Goal: Obtain resource: Download file/media

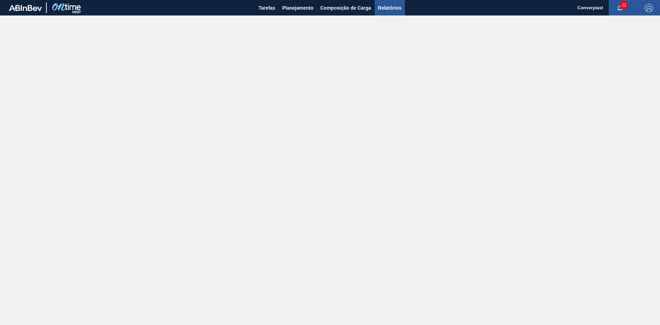
click at [384, 10] on span "Relatórios" at bounding box center [389, 8] width 23 height 8
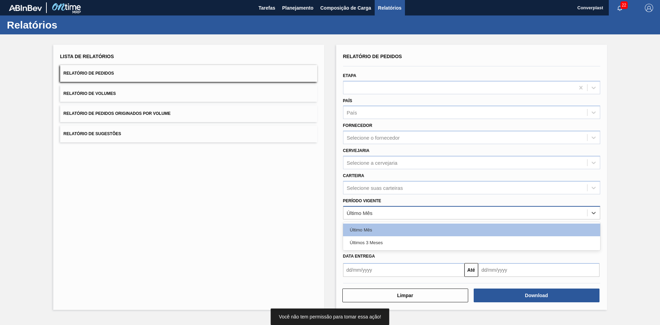
drag, startPoint x: 369, startPoint y: 212, endPoint x: 370, endPoint y: 218, distance: 6.4
click at [369, 212] on div "Último Mês" at bounding box center [360, 213] width 26 height 6
click at [374, 240] on div "Últimos 3 Meses" at bounding box center [471, 242] width 257 height 13
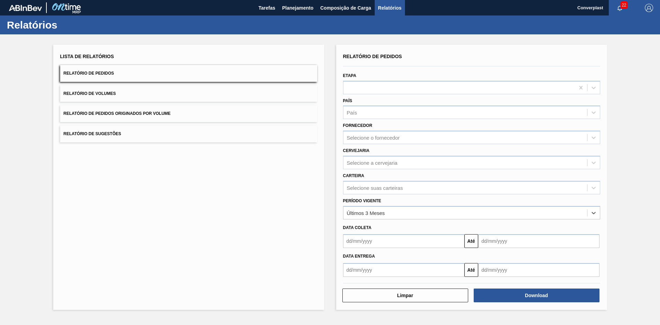
click at [378, 238] on input "text" at bounding box center [403, 241] width 121 height 14
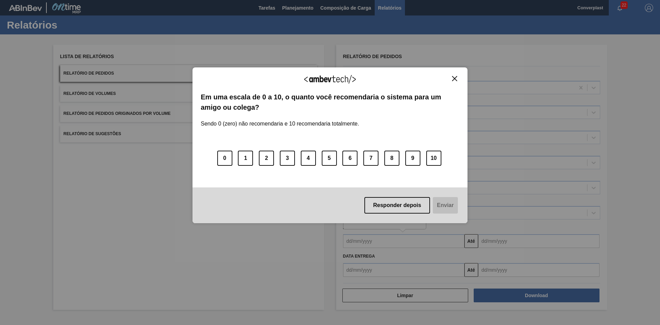
click at [453, 79] on img "Close" at bounding box center [454, 78] width 5 height 5
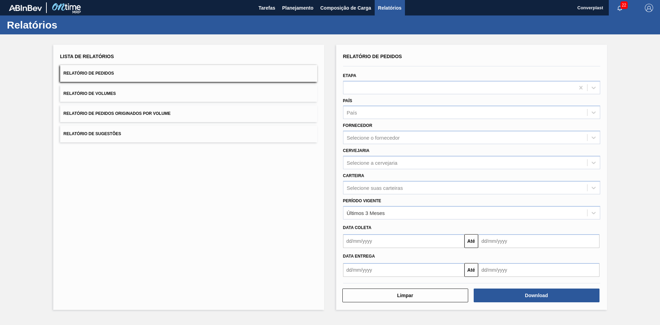
click at [385, 239] on input "text" at bounding box center [403, 241] width 121 height 14
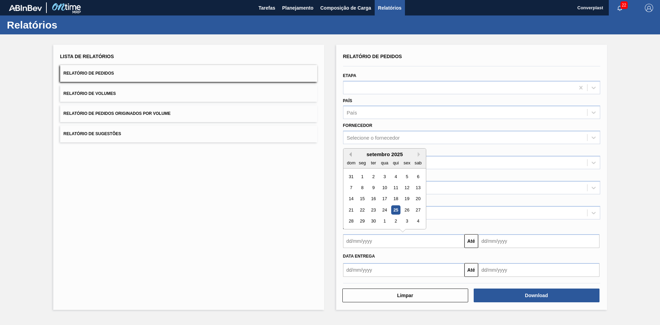
click at [350, 154] on button "Previous Month" at bounding box center [349, 154] width 5 height 5
click at [394, 175] on div "1" at bounding box center [395, 176] width 9 height 9
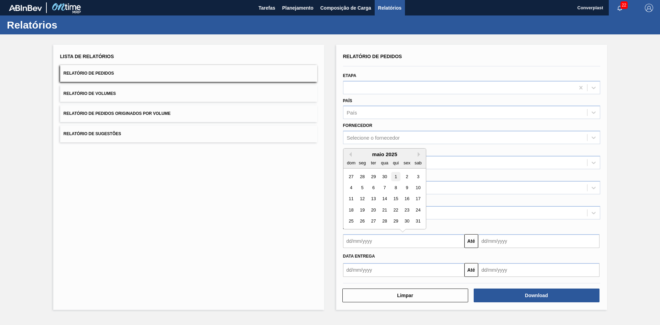
type input "[DATE]"
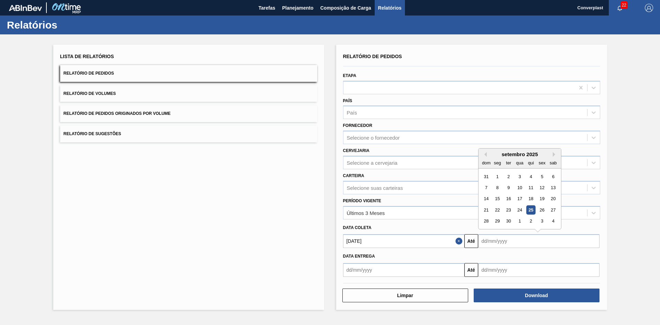
click at [525, 239] on input "text" at bounding box center [538, 241] width 121 height 14
click at [552, 153] on button "Next Month" at bounding box center [554, 154] width 5 height 5
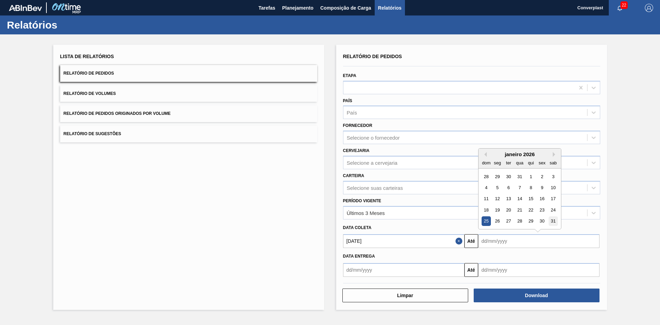
click at [551, 221] on div "31" at bounding box center [552, 220] width 9 height 9
type input "[DATE]"
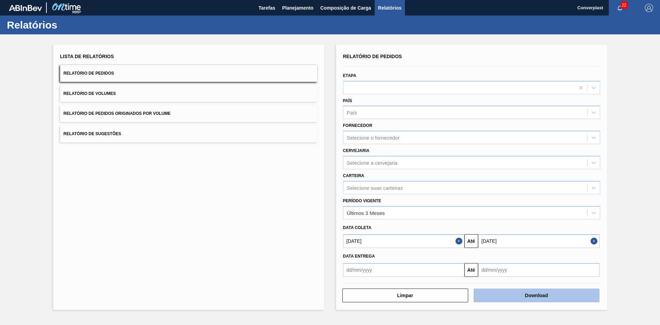
click at [495, 298] on button "Download" at bounding box center [536, 295] width 126 height 14
